Goal: Transaction & Acquisition: Purchase product/service

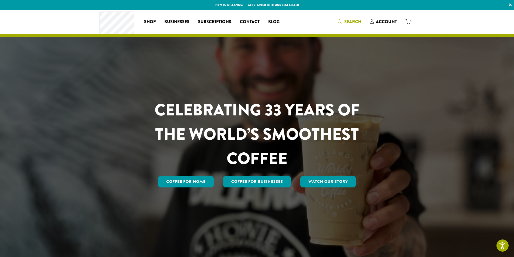
click at [351, 23] on span "Search" at bounding box center [352, 22] width 17 height 6
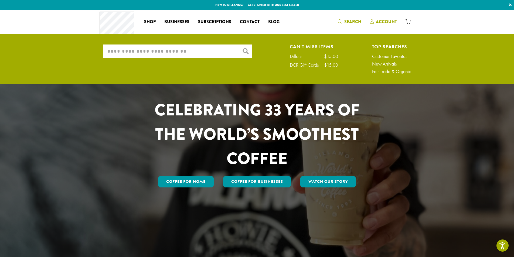
click at [391, 20] on span "Account" at bounding box center [386, 22] width 21 height 6
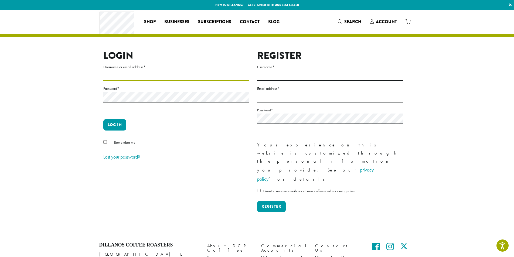
click at [182, 77] on input "Username or email address *" at bounding box center [176, 75] width 146 height 11
type input "**********"
click at [118, 121] on button "Log in" at bounding box center [114, 124] width 23 height 11
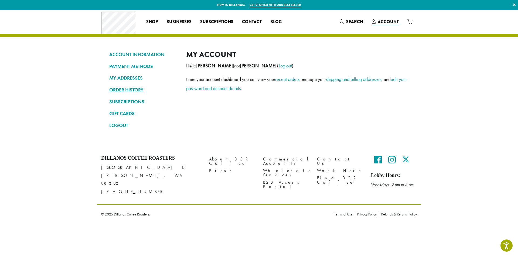
click at [134, 90] on link "ORDER HISTORY" at bounding box center [143, 89] width 69 height 9
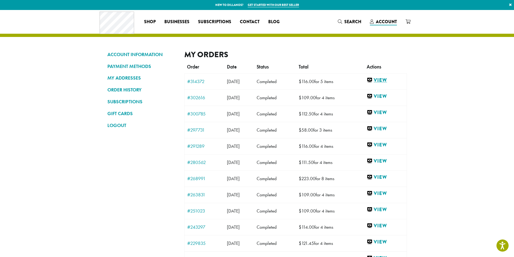
click at [386, 80] on link "View" at bounding box center [385, 80] width 37 height 7
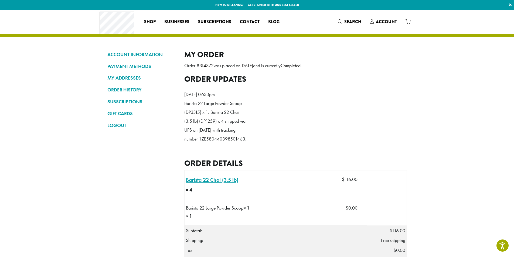
click at [208, 184] on link "Barista 22 Chai (3.5 lb) × 4" at bounding box center [212, 180] width 52 height 8
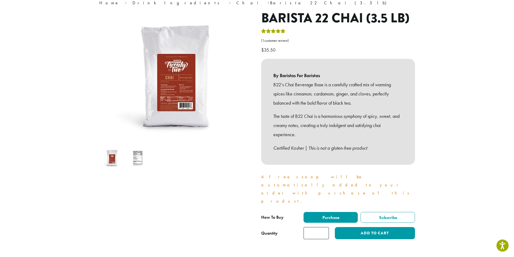
scroll to position [65, 0]
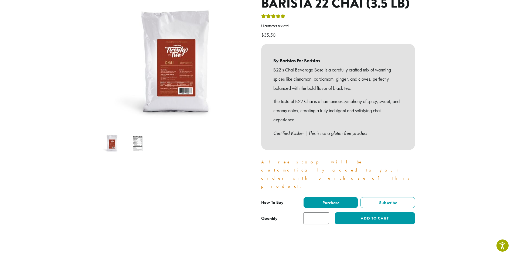
drag, startPoint x: 318, startPoint y: 196, endPoint x: 309, endPoint y: 196, distance: 9.2
click at [310, 212] on input "*" at bounding box center [315, 218] width 25 height 12
type input "*"
click at [349, 212] on button "Add to cart" at bounding box center [375, 218] width 80 height 12
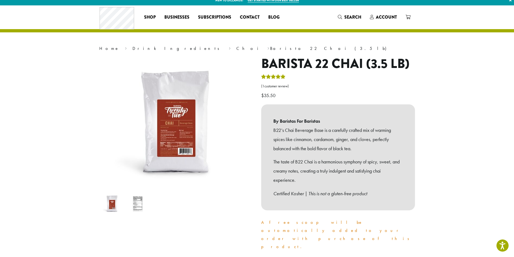
scroll to position [0, 0]
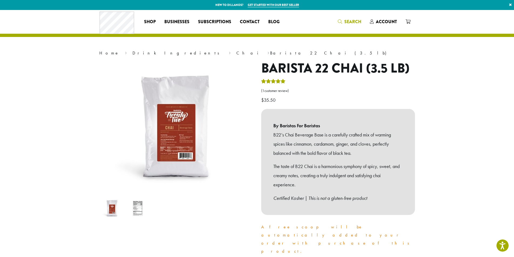
click at [350, 20] on span "Search" at bounding box center [352, 22] width 17 height 6
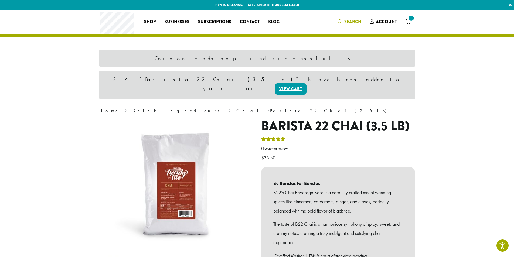
click at [344, 18] on link "Search" at bounding box center [349, 21] width 32 height 9
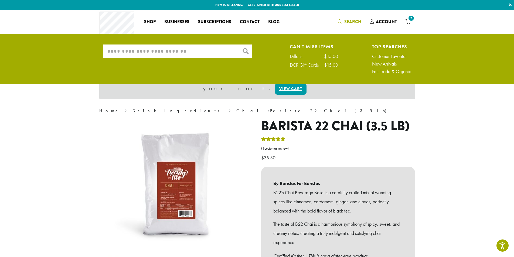
click at [187, 50] on input "What are you searching for?" at bounding box center [177, 51] width 148 height 13
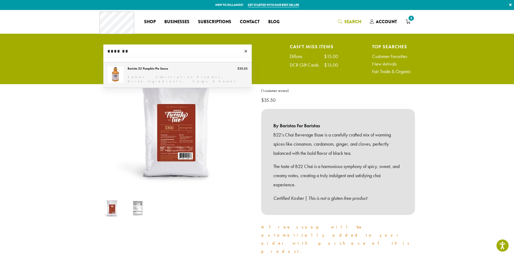
type input "*******"
click at [157, 66] on link "Barista 22 Pumpkin Pie Sauce" at bounding box center [177, 74] width 148 height 25
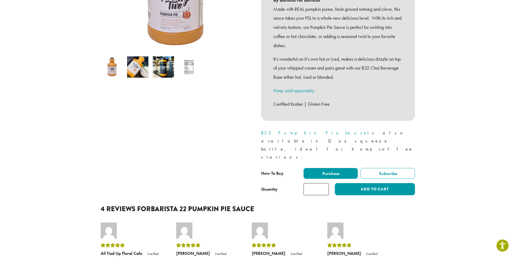
scroll to position [220, 0]
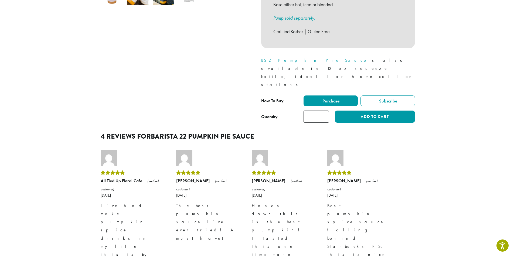
drag, startPoint x: 321, startPoint y: 94, endPoint x: 298, endPoint y: 96, distance: 23.6
click at [298, 96] on div "**********" at bounding box center [338, 108] width 154 height 27
type input "*"
click at [360, 111] on button "Add to cart" at bounding box center [375, 117] width 80 height 12
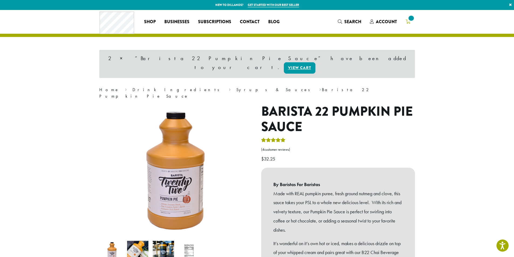
click at [409, 22] on icon at bounding box center [407, 21] width 5 height 4
click at [409, 23] on icon "4" at bounding box center [407, 21] width 5 height 4
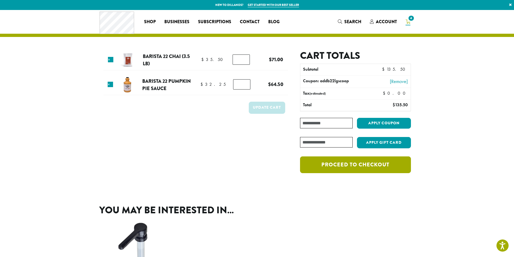
click at [341, 165] on link "Proceed to checkout" at bounding box center [355, 164] width 111 height 17
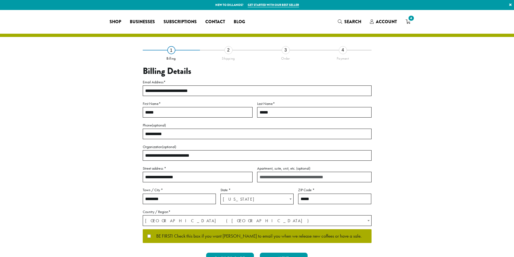
select select "**"
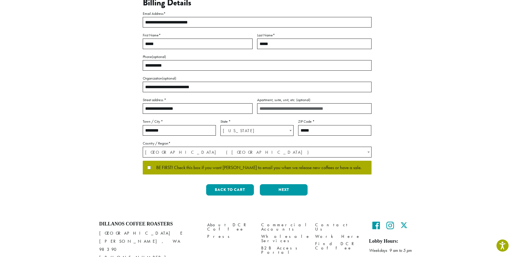
scroll to position [93, 0]
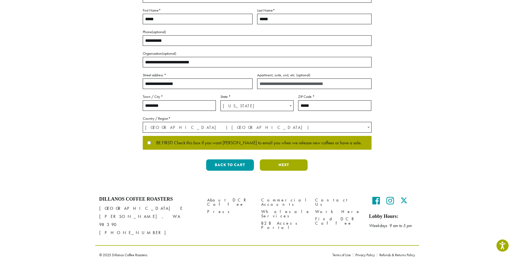
click at [277, 163] on button "Next" at bounding box center [284, 164] width 48 height 11
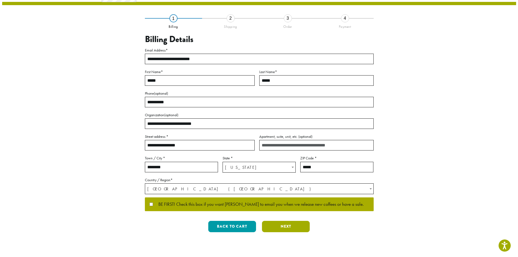
scroll to position [0, 0]
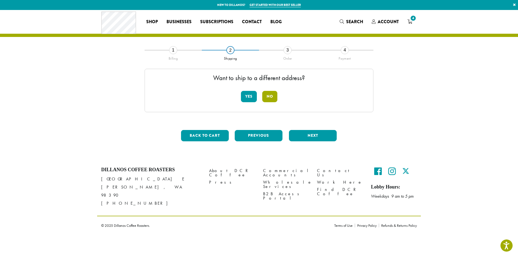
click at [267, 95] on button "No" at bounding box center [269, 96] width 15 height 11
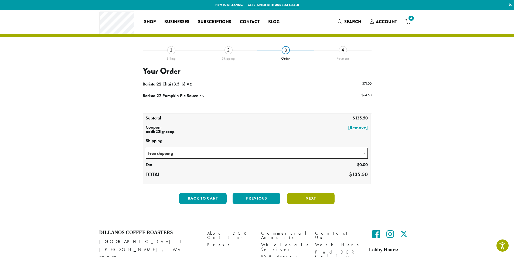
click at [311, 197] on button "Next" at bounding box center [311, 198] width 48 height 11
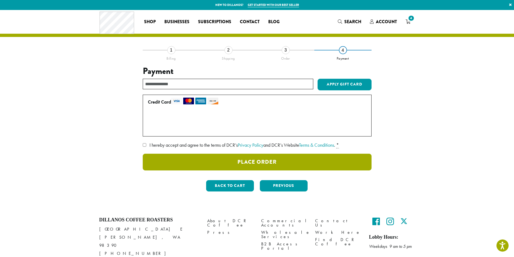
click at [190, 164] on button "Place Order" at bounding box center [257, 162] width 229 height 17
